Goal: Information Seeking & Learning: Learn about a topic

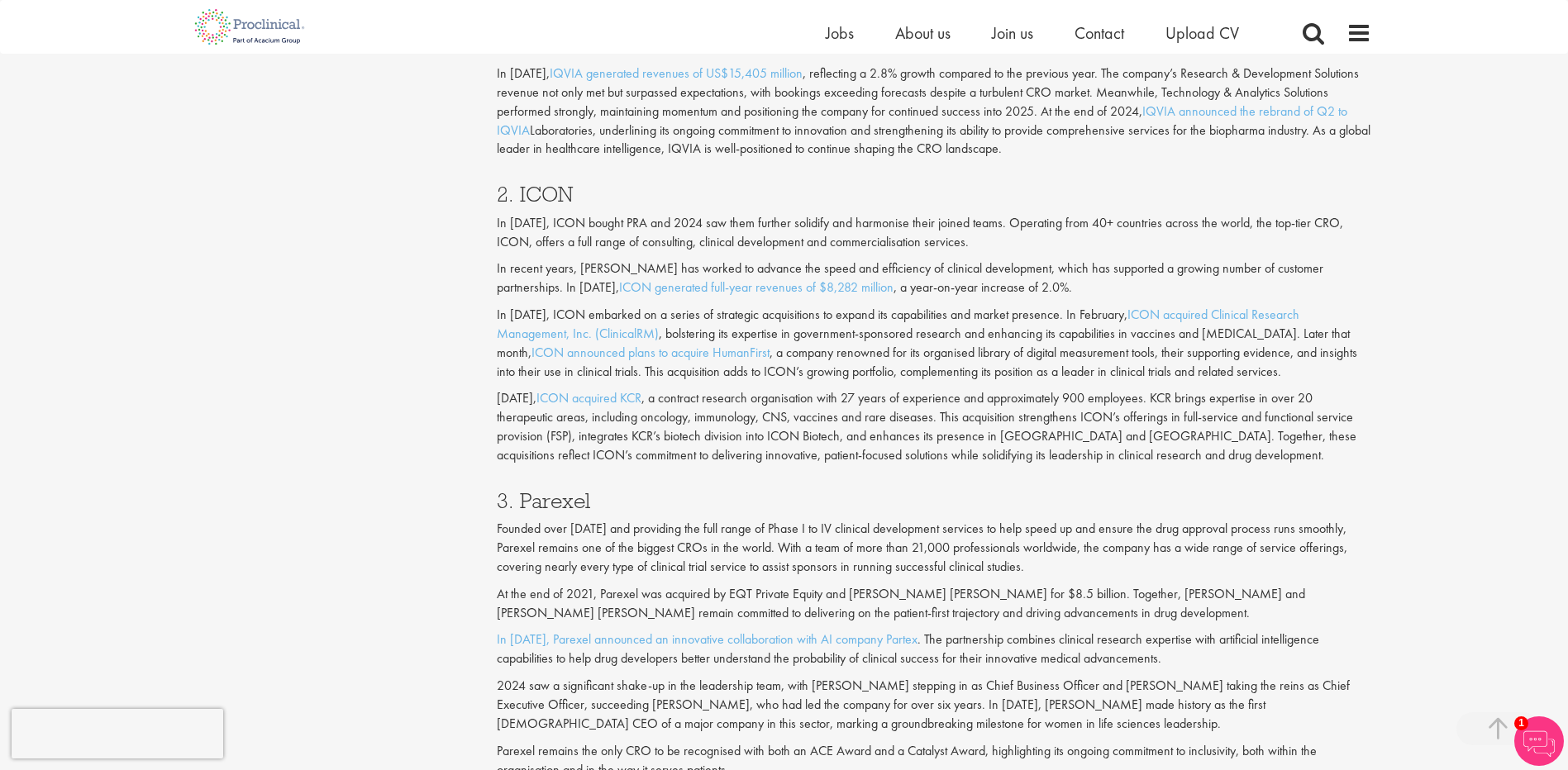
scroll to position [1349, 0]
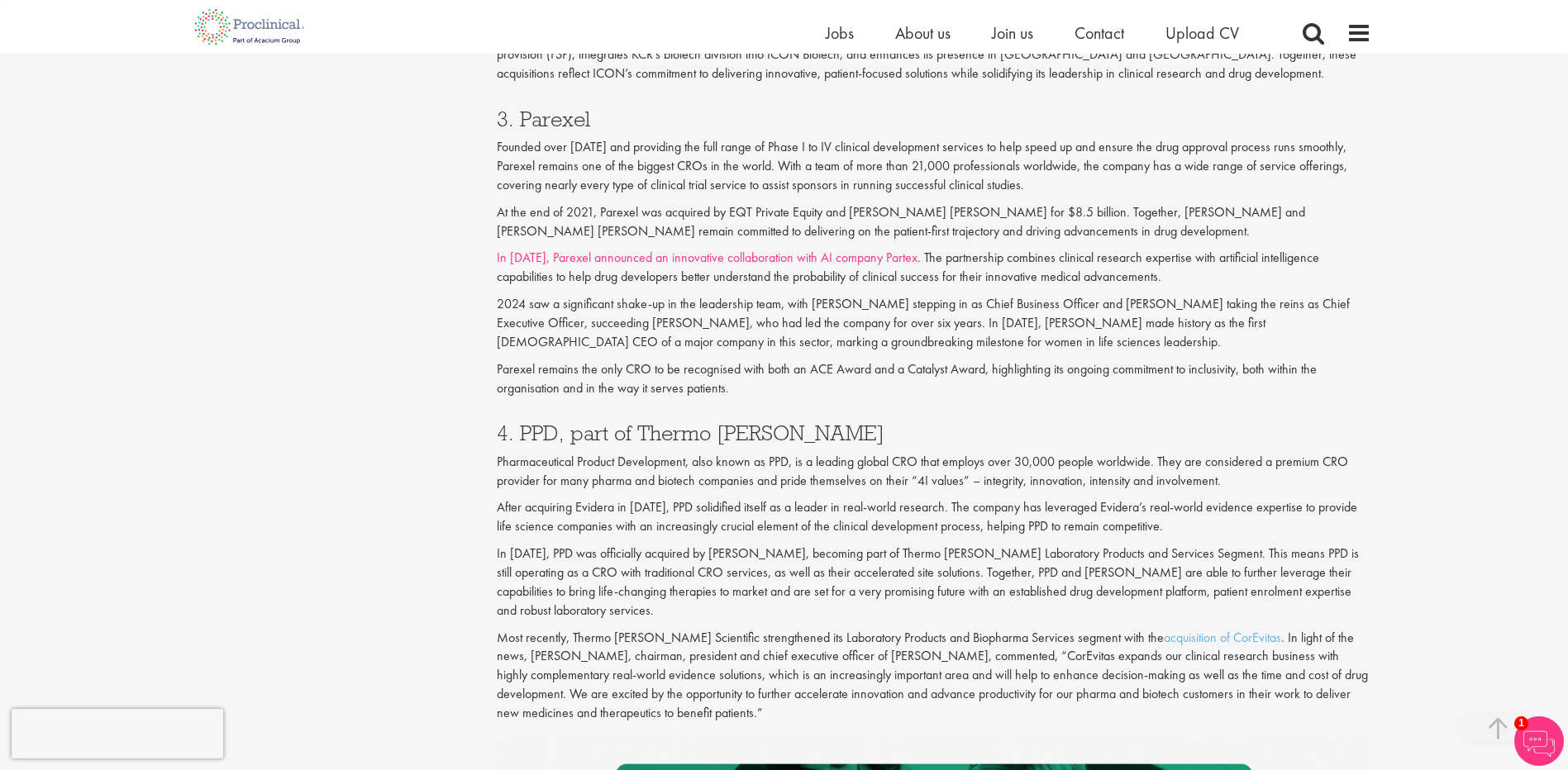
scroll to position [1928, 0]
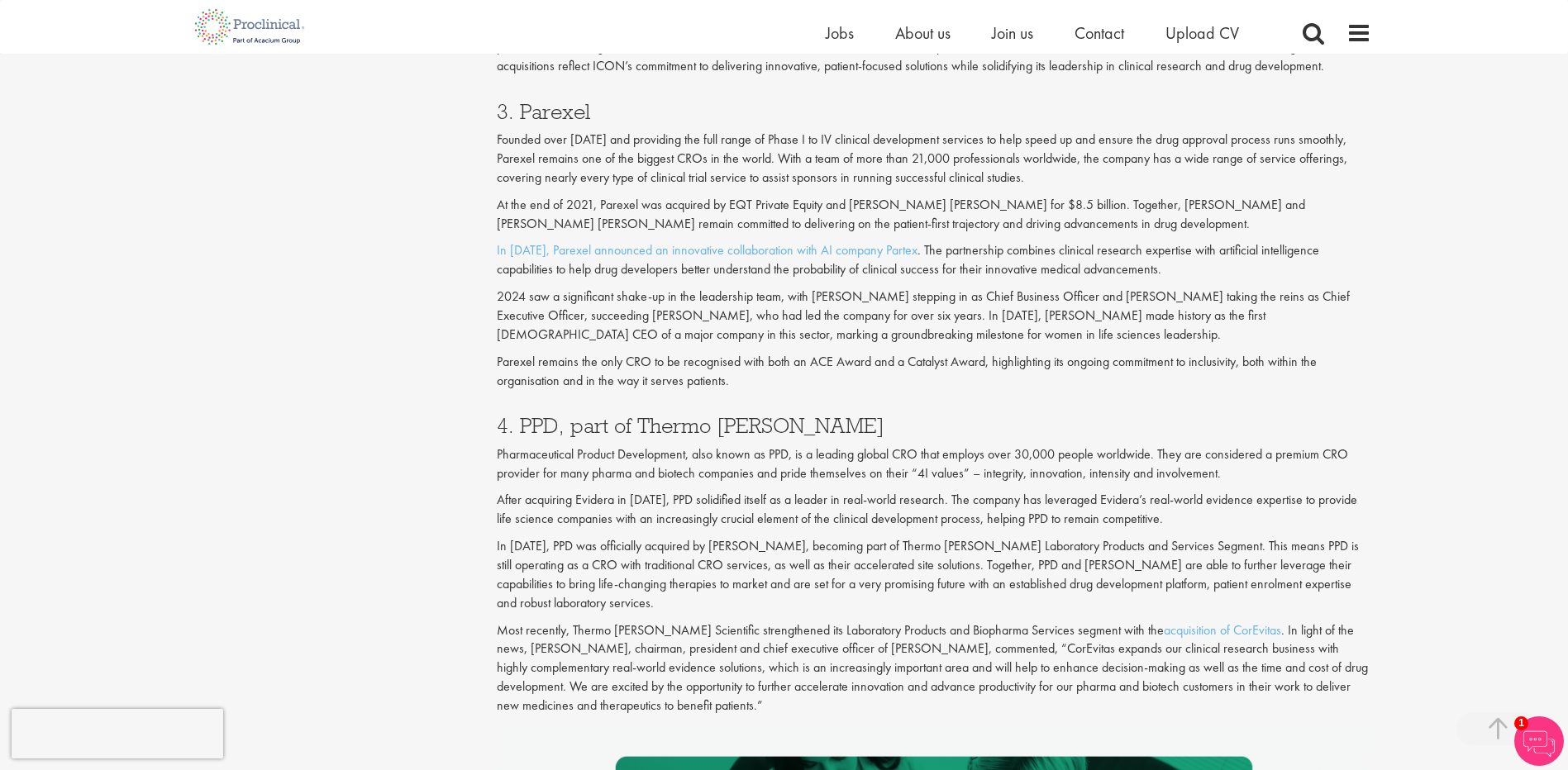
click at [292, 472] on div "Content types Quizzes Blogs Guidebooks Videos Infographics Case studies Press r…" at bounding box center [784, 388] width 1199 height 4281
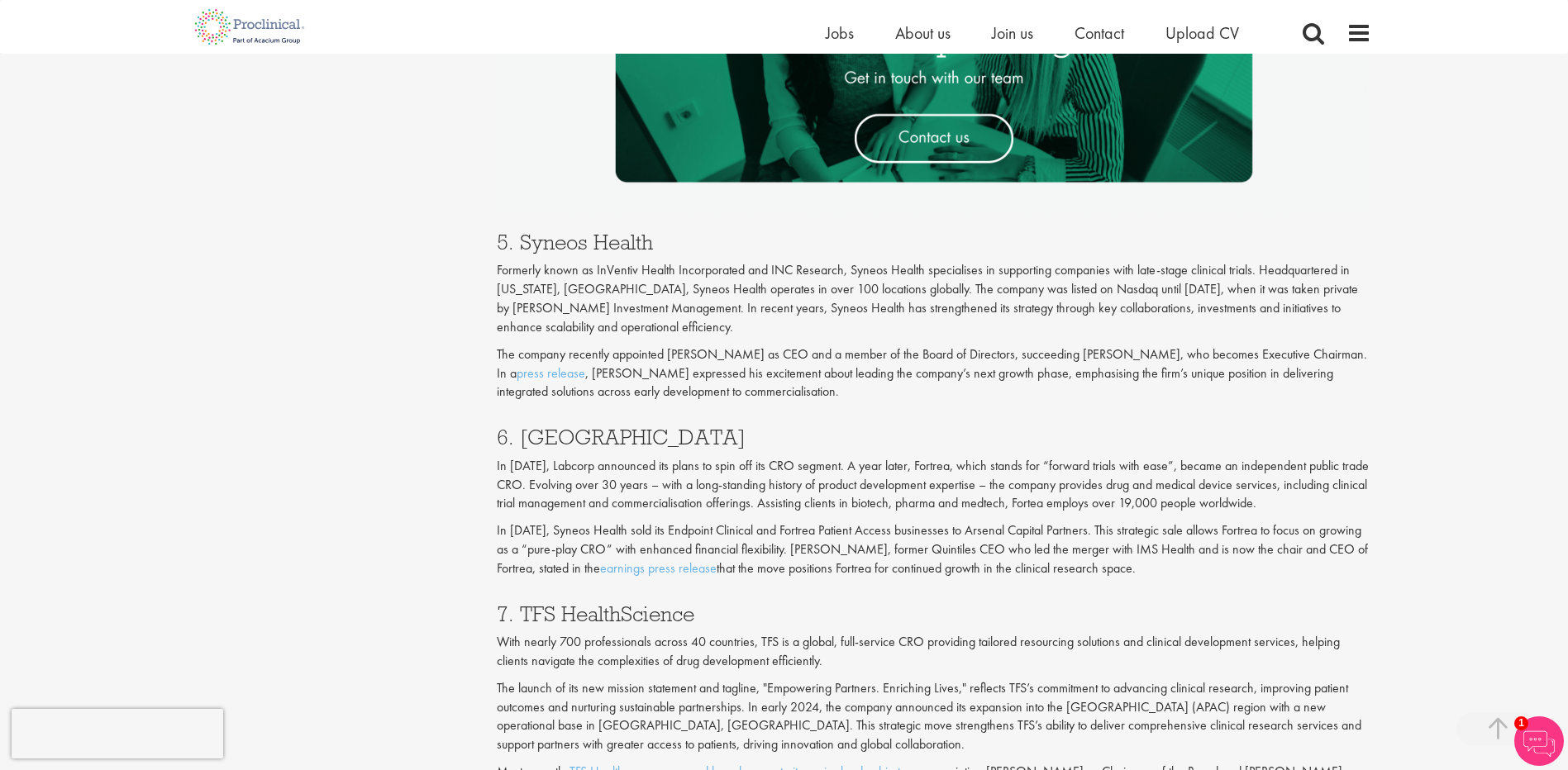
scroll to position [2700, 0]
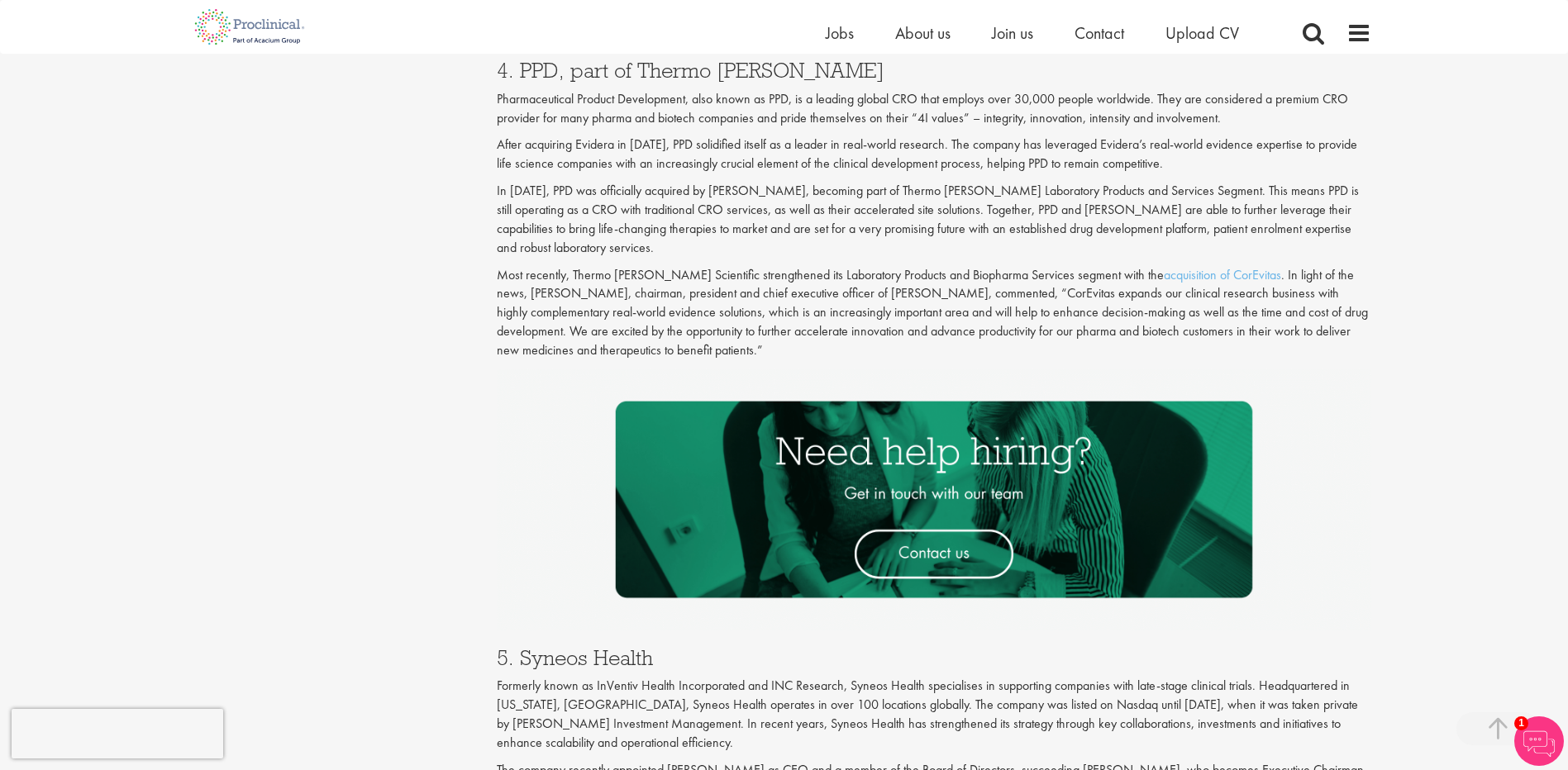
scroll to position [2121, 0]
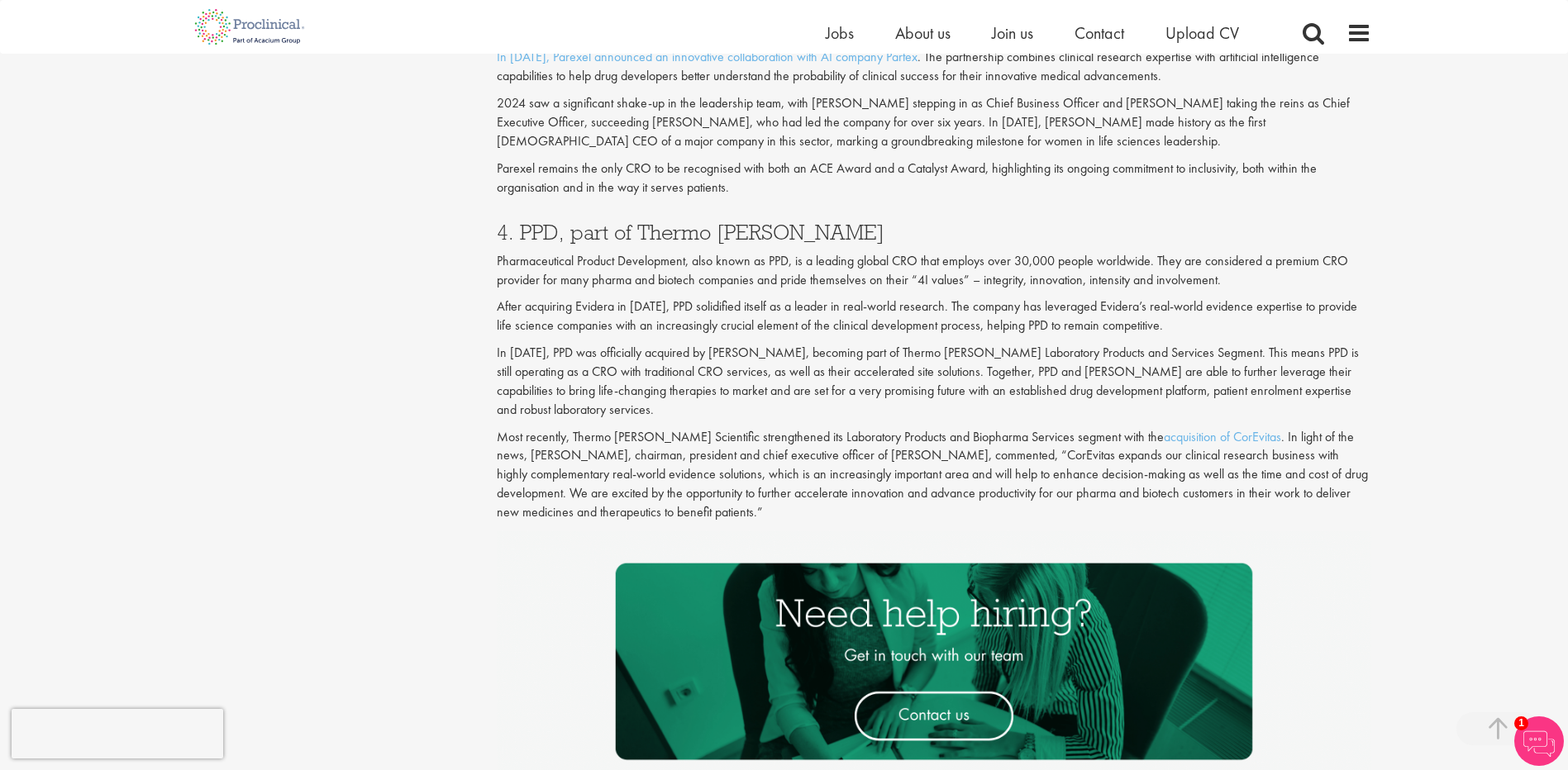
click at [1006, 388] on p "In [DATE], PPD was officially acquired by [PERSON_NAME], becoming part of Therm…" at bounding box center [934, 382] width 874 height 75
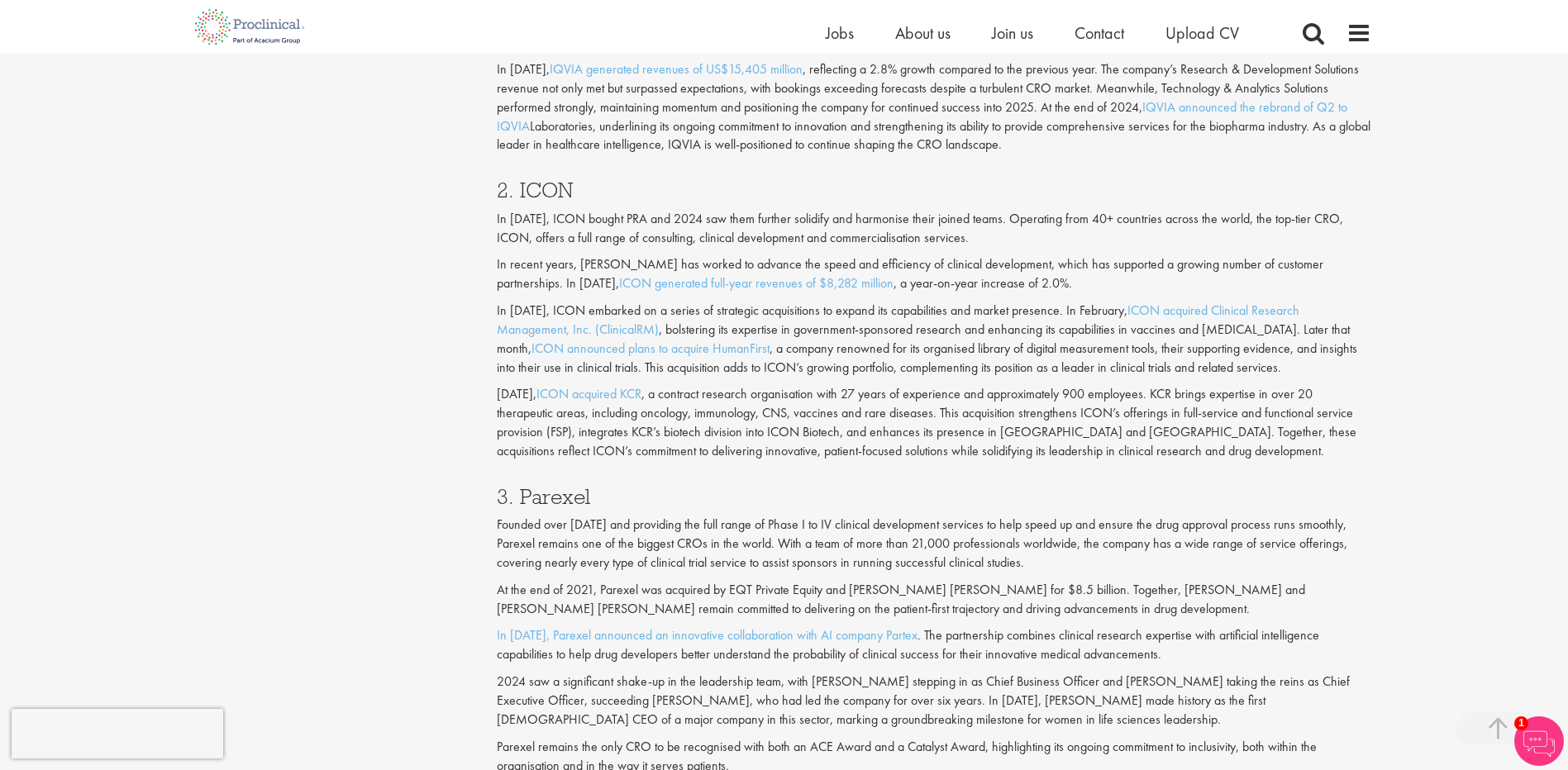
scroll to position [1349, 0]
